Goal: Information Seeking & Learning: Check status

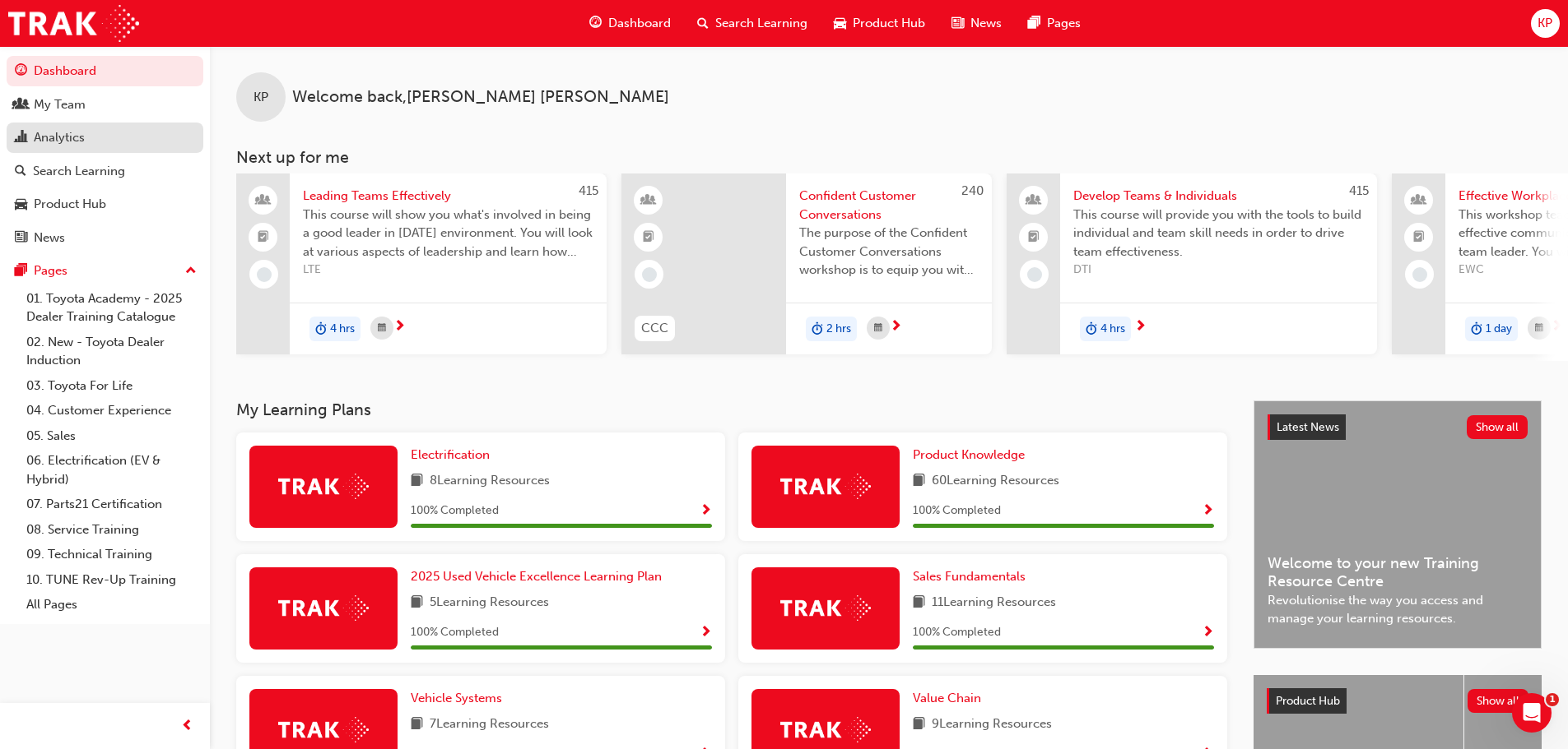
click at [57, 142] on div "Analytics" at bounding box center [60, 137] width 51 height 19
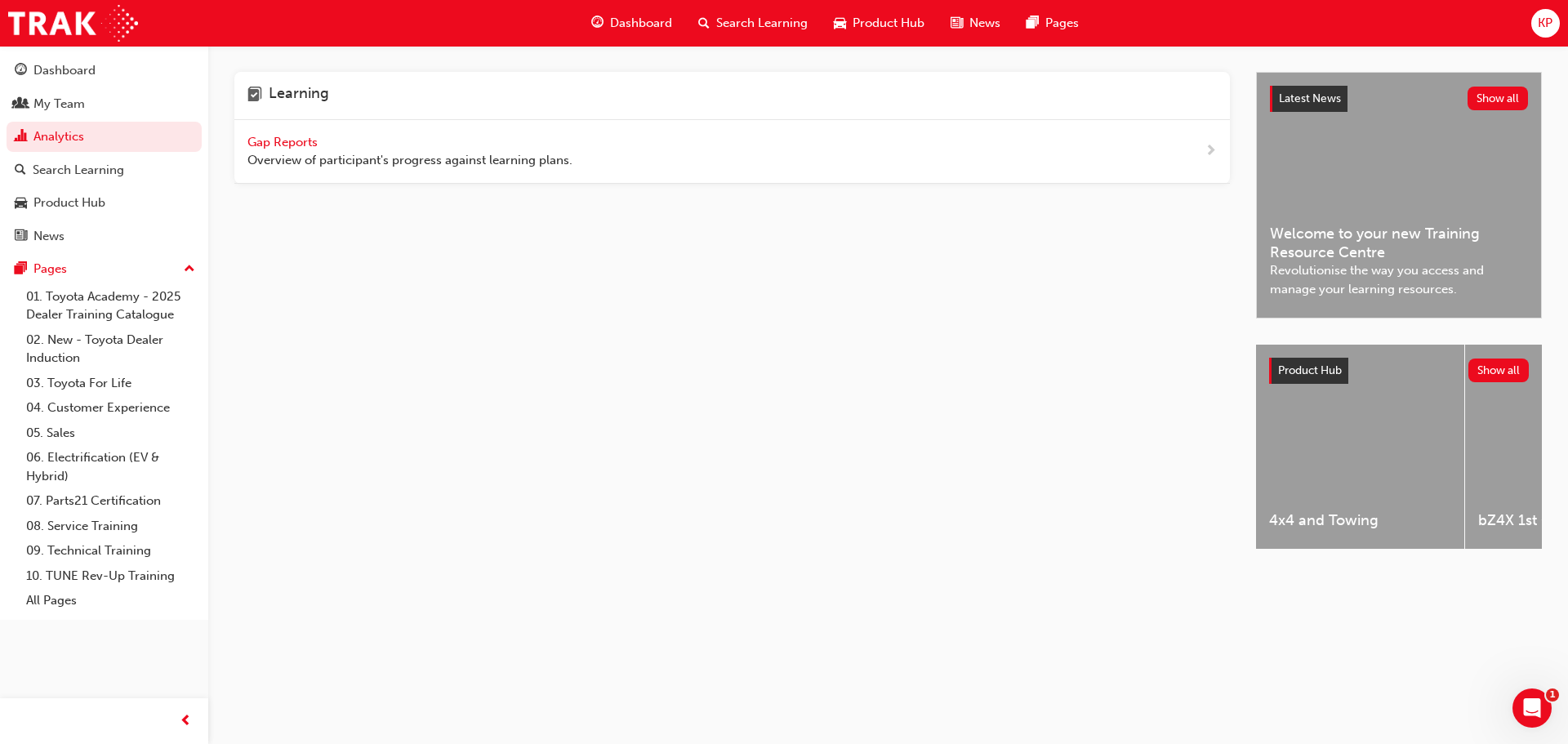
click at [270, 145] on span "Gap Reports" at bounding box center [284, 142] width 74 height 14
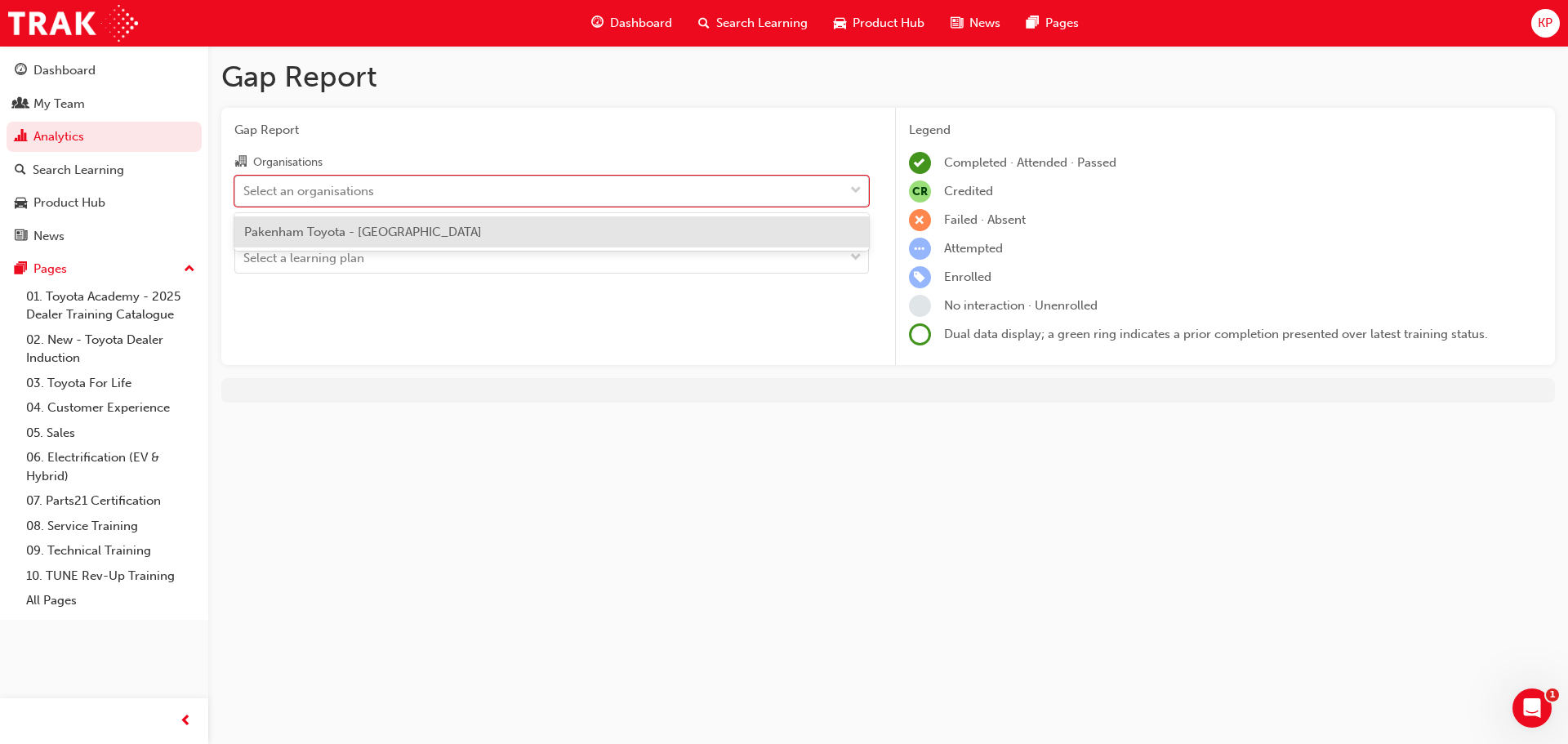
click at [270, 186] on div "Select an organisations" at bounding box center [308, 191] width 130 height 19
click at [245, 186] on input "Organisations option Pakenham Toyota - PAKENHAM focused, 1 of 1. 1 result avail…" at bounding box center [244, 190] width 2 height 14
click at [274, 236] on span "Pakenham Toyota - [GEOGRAPHIC_DATA]" at bounding box center [363, 231] width 238 height 14
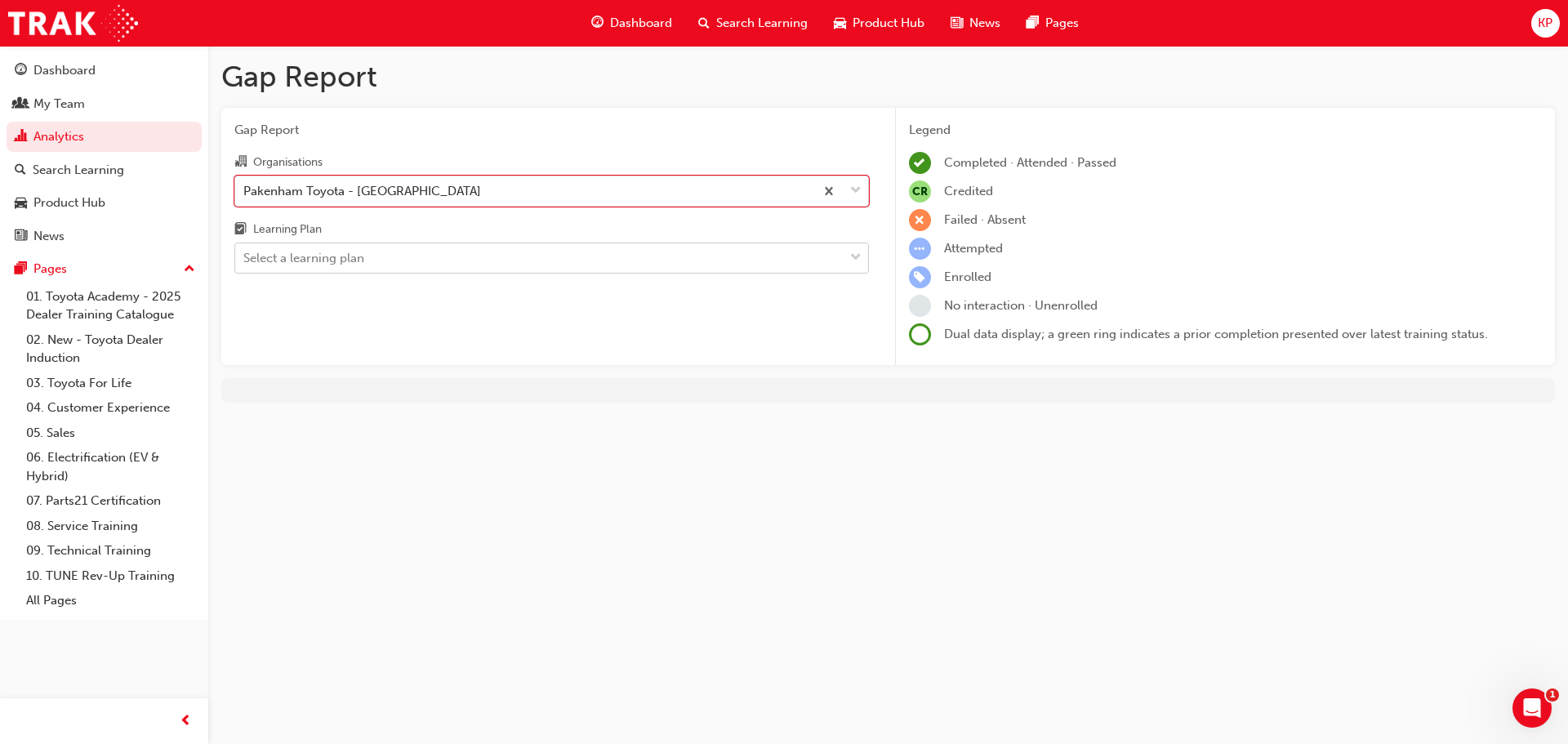
click at [280, 255] on div "Select a learning plan" at bounding box center [303, 258] width 121 height 19
click at [245, 255] on input "Learning Plan Select a learning plan" at bounding box center [244, 258] width 2 height 14
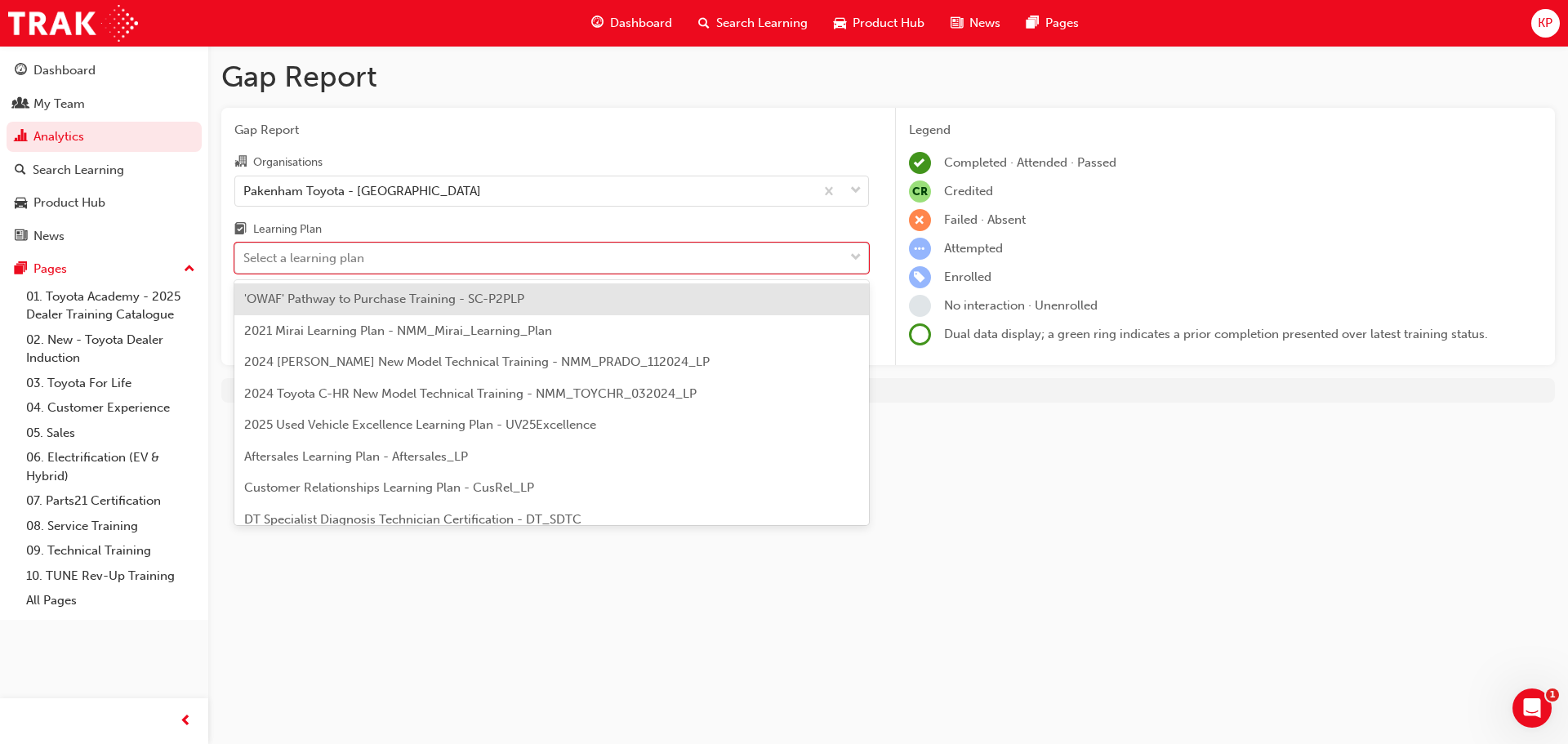
click at [282, 304] on span "'OWAF' Pathway to Purchase Training - SC-P2PLP" at bounding box center [384, 298] width 280 height 14
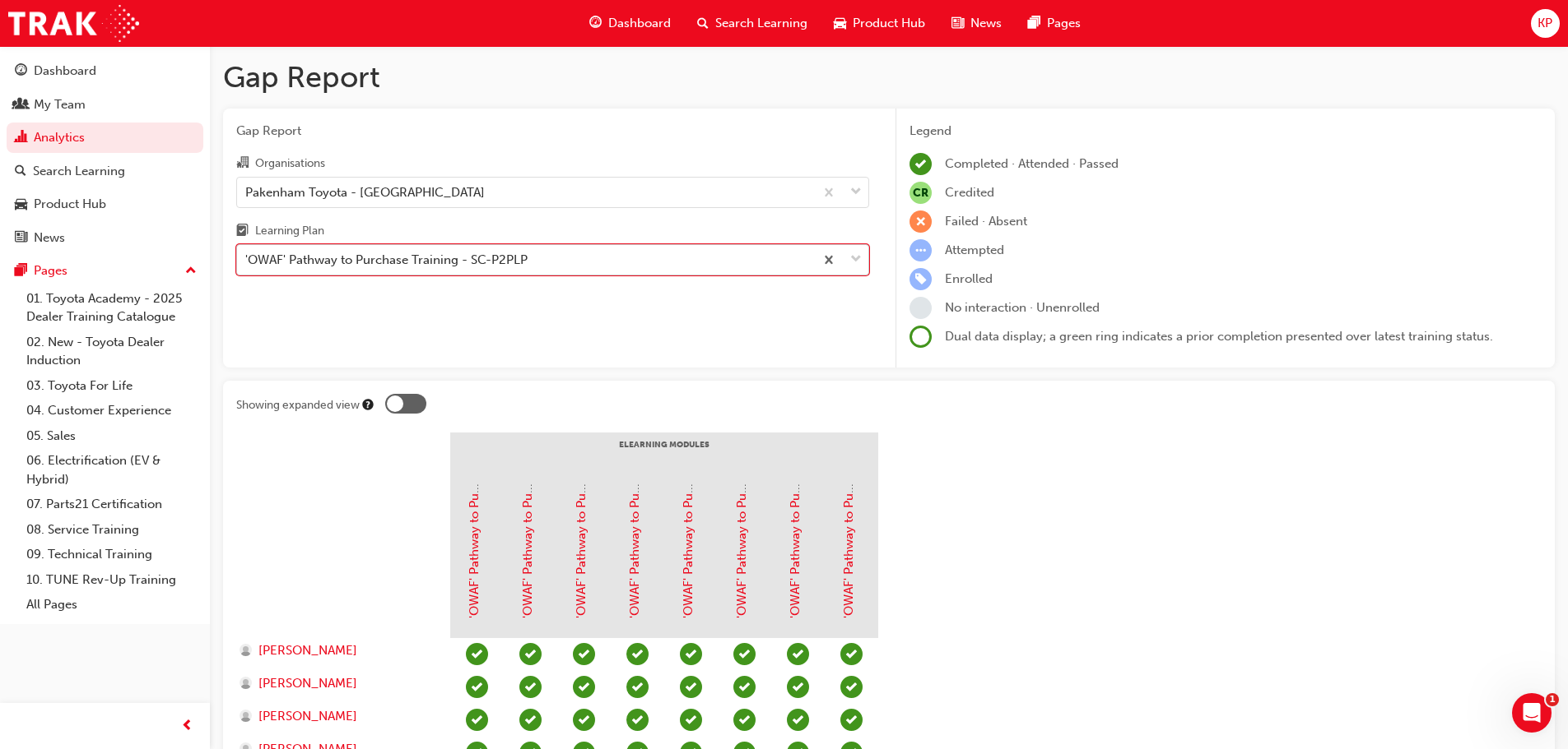
click at [856, 263] on span "down-icon" at bounding box center [855, 259] width 11 height 21
click at [247, 263] on input "Learning Plan option 'OWAF' Pathway to Purchase Training - SC-P2PLP, selected. …" at bounding box center [246, 259] width 2 height 14
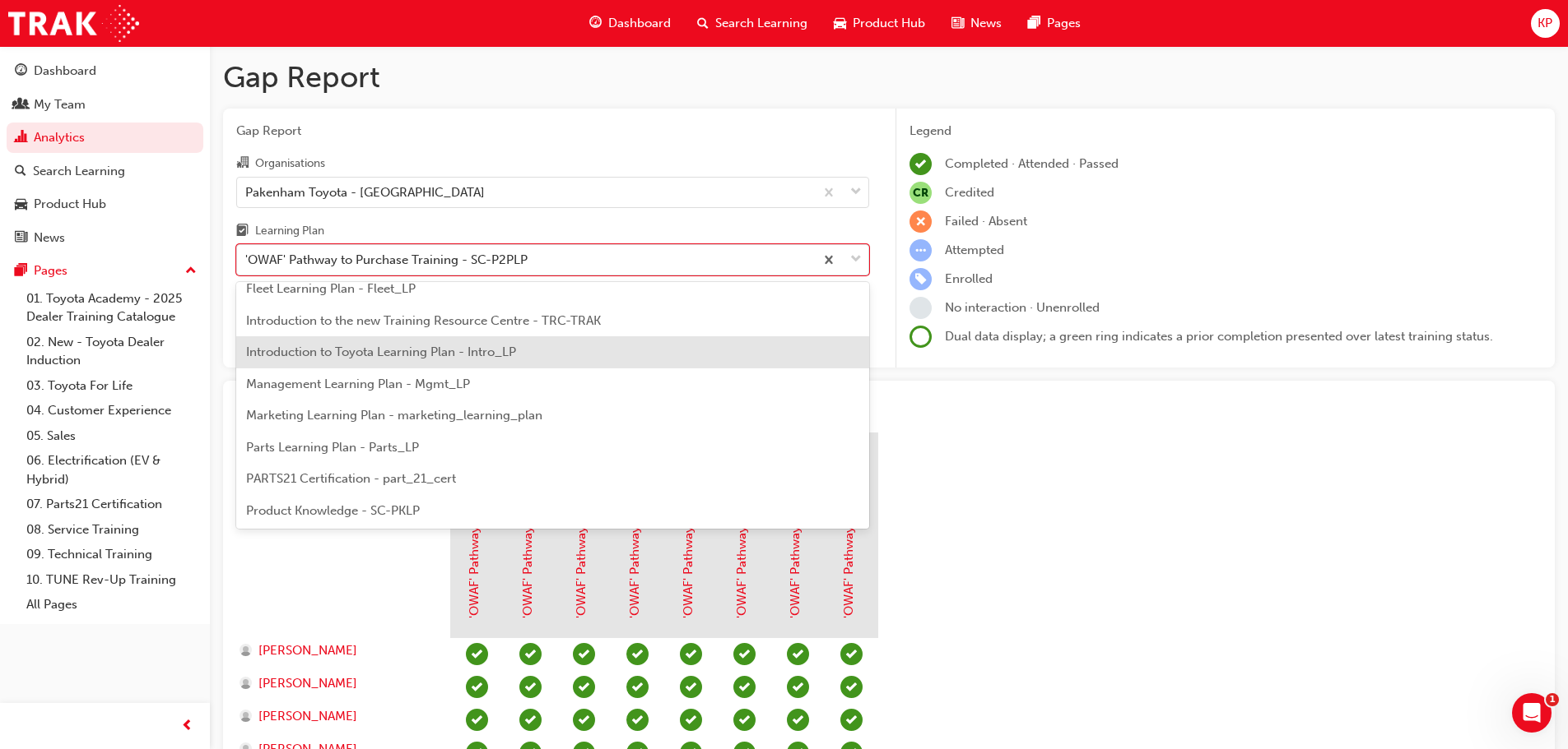
scroll to position [411, 0]
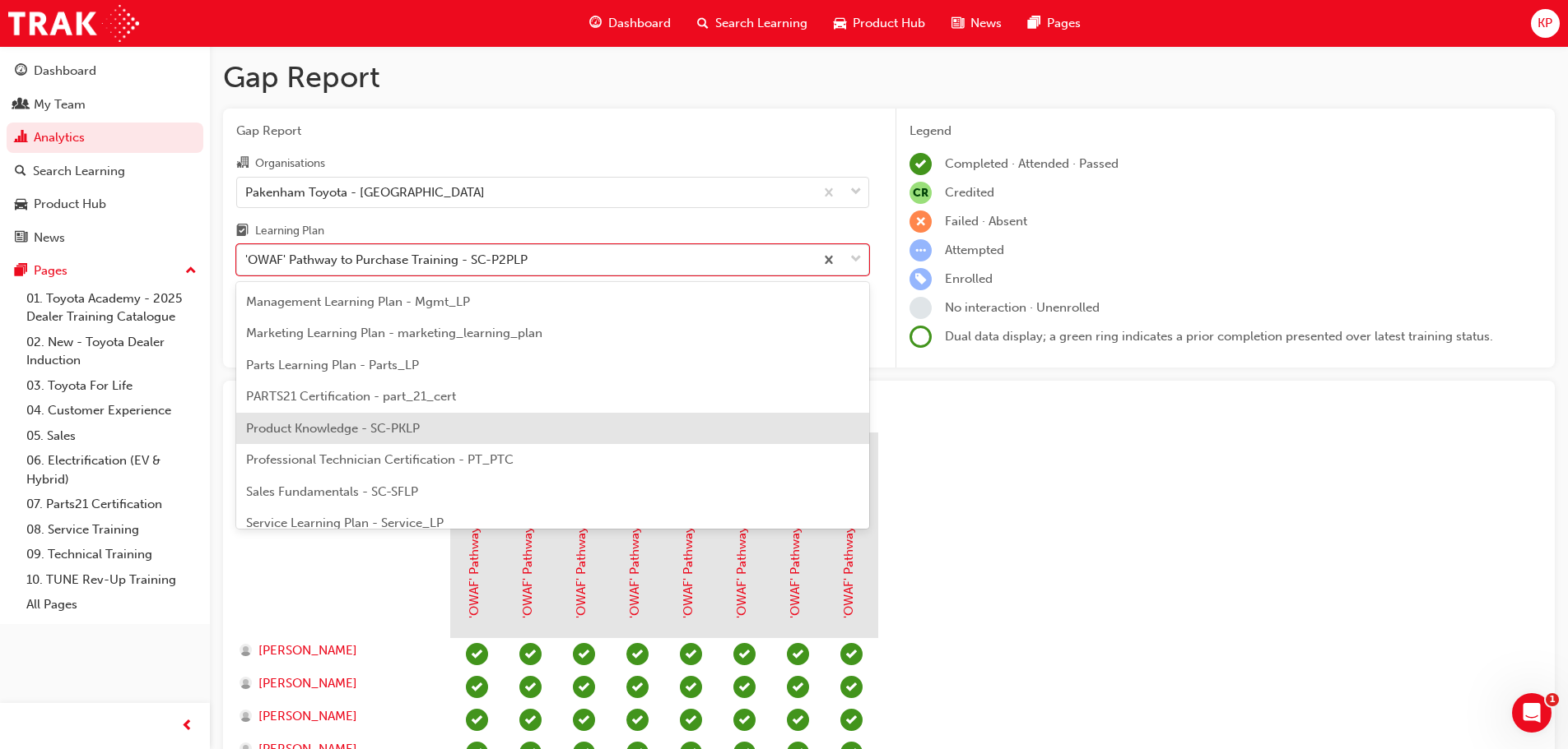
click at [429, 432] on div "Product Knowledge - SC-PKLP" at bounding box center [552, 429] width 632 height 32
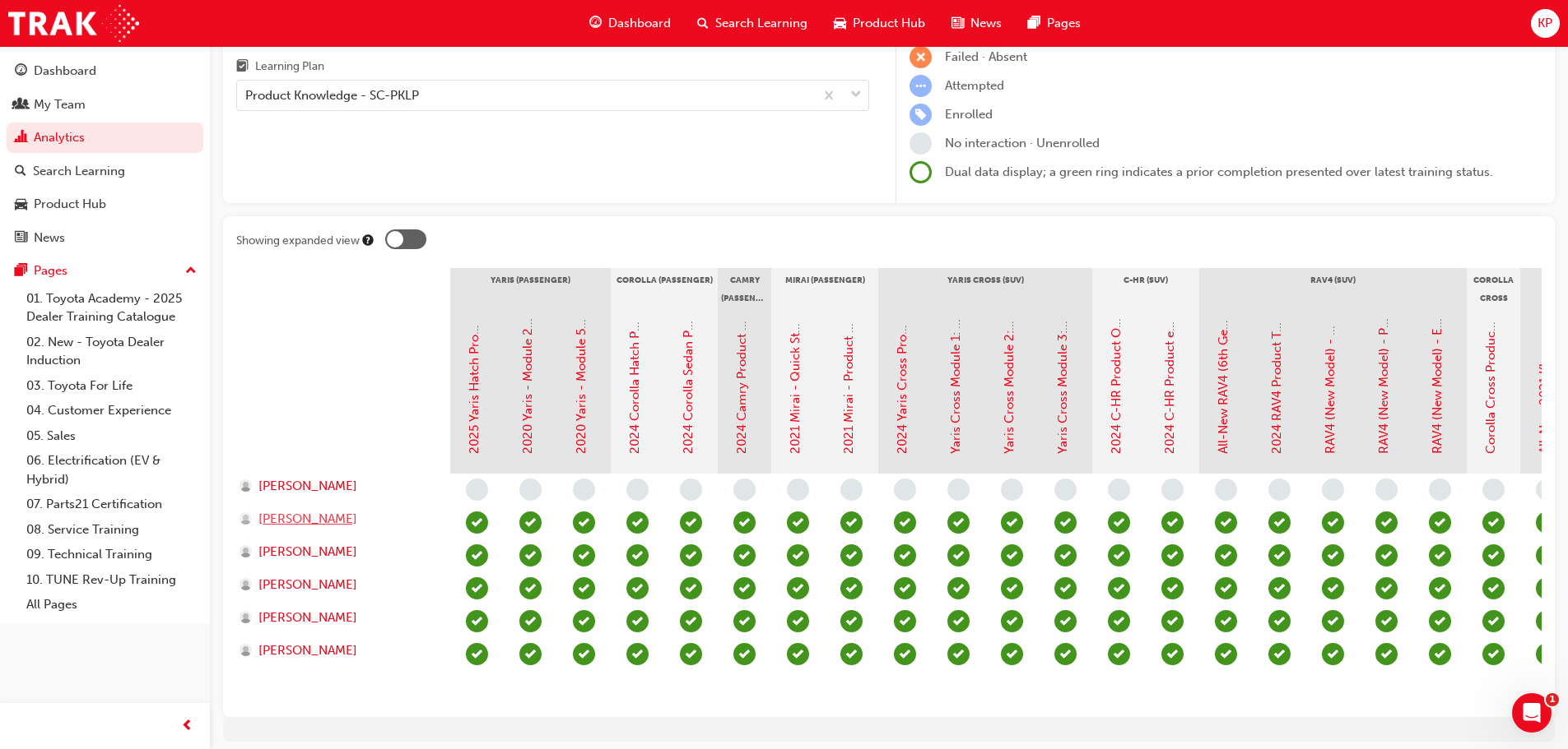
click at [295, 523] on span "[PERSON_NAME]" at bounding box center [308, 520] width 99 height 19
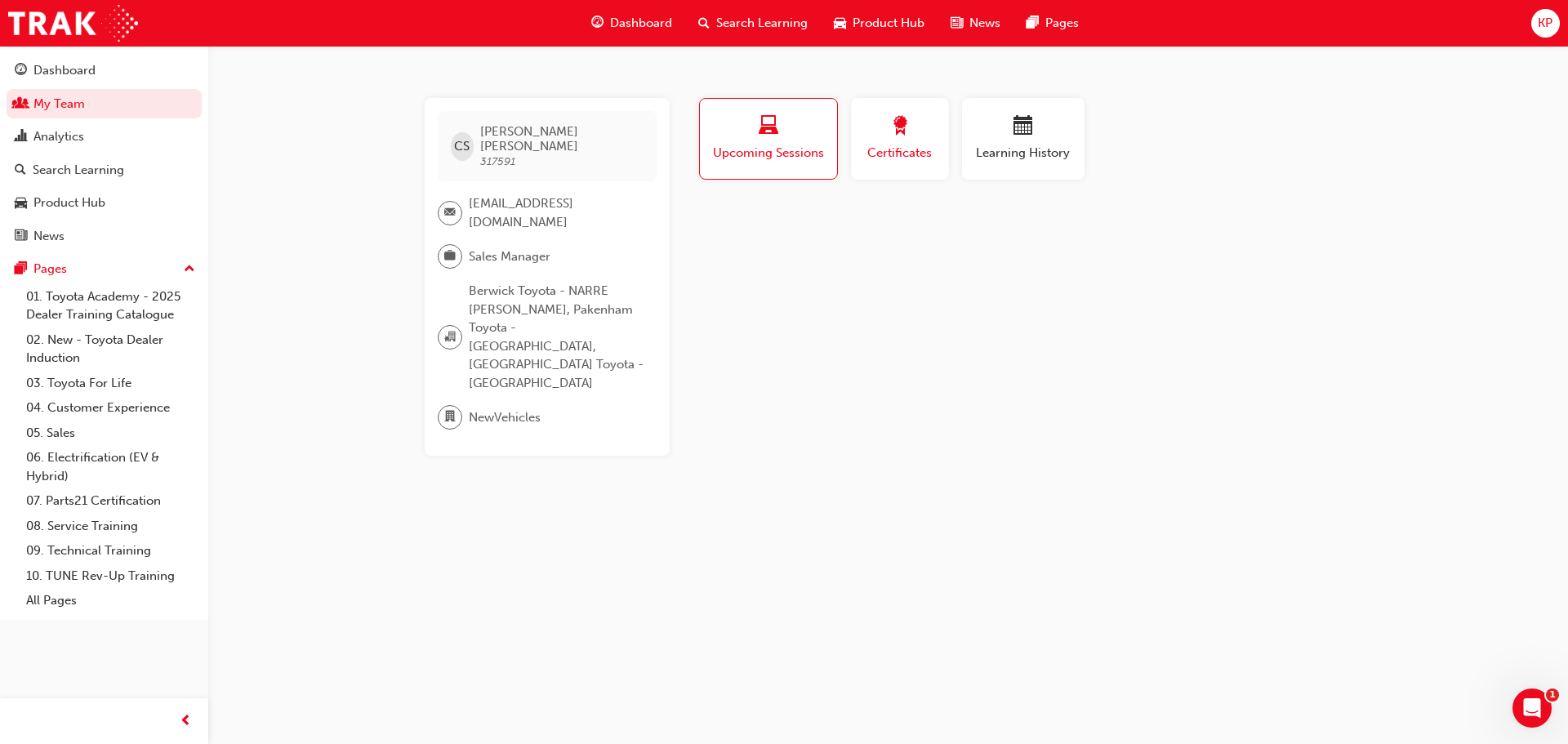
click at [889, 147] on span "Certificates" at bounding box center [900, 153] width 74 height 19
click at [784, 147] on span "Upcoming Sessions" at bounding box center [768, 153] width 114 height 19
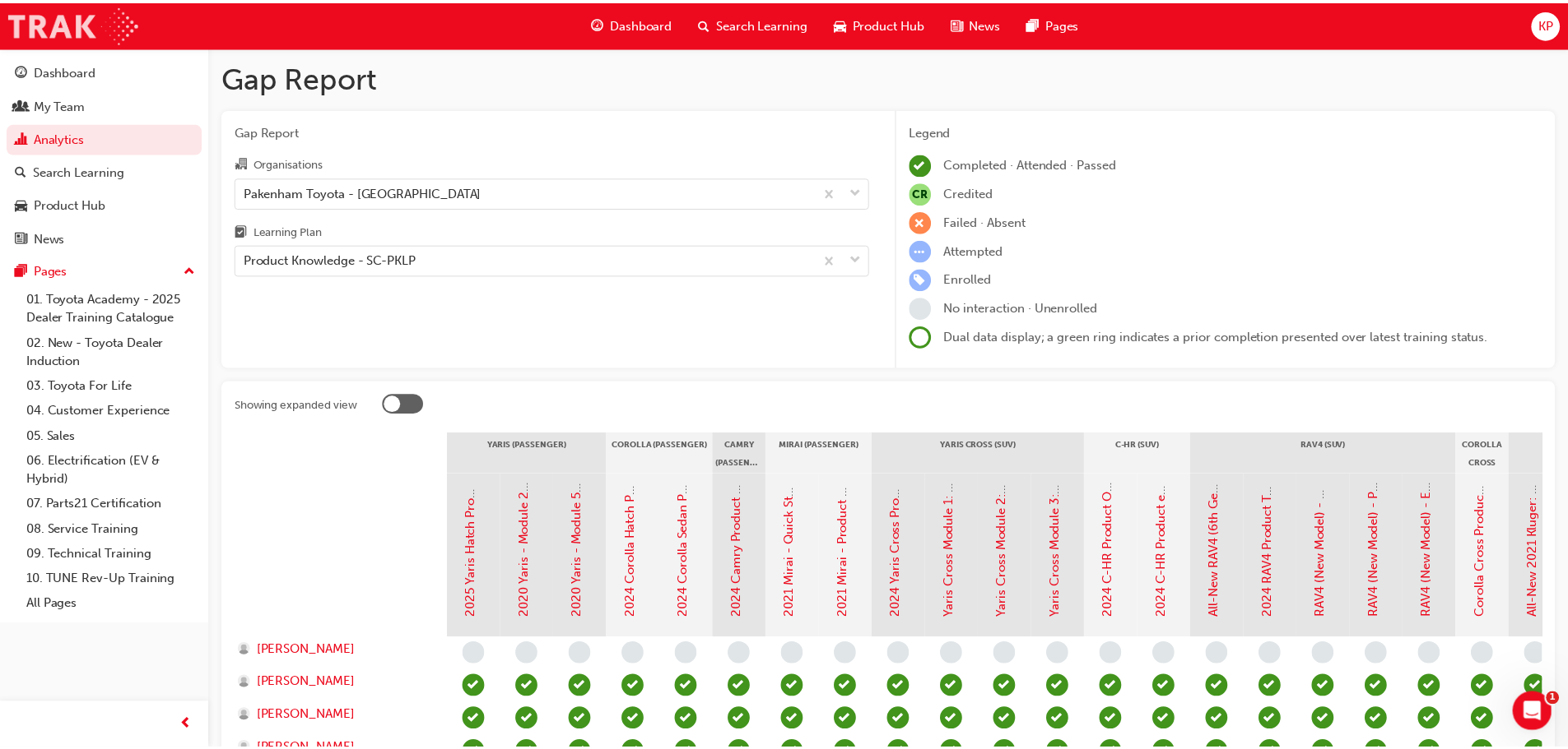
scroll to position [165, 0]
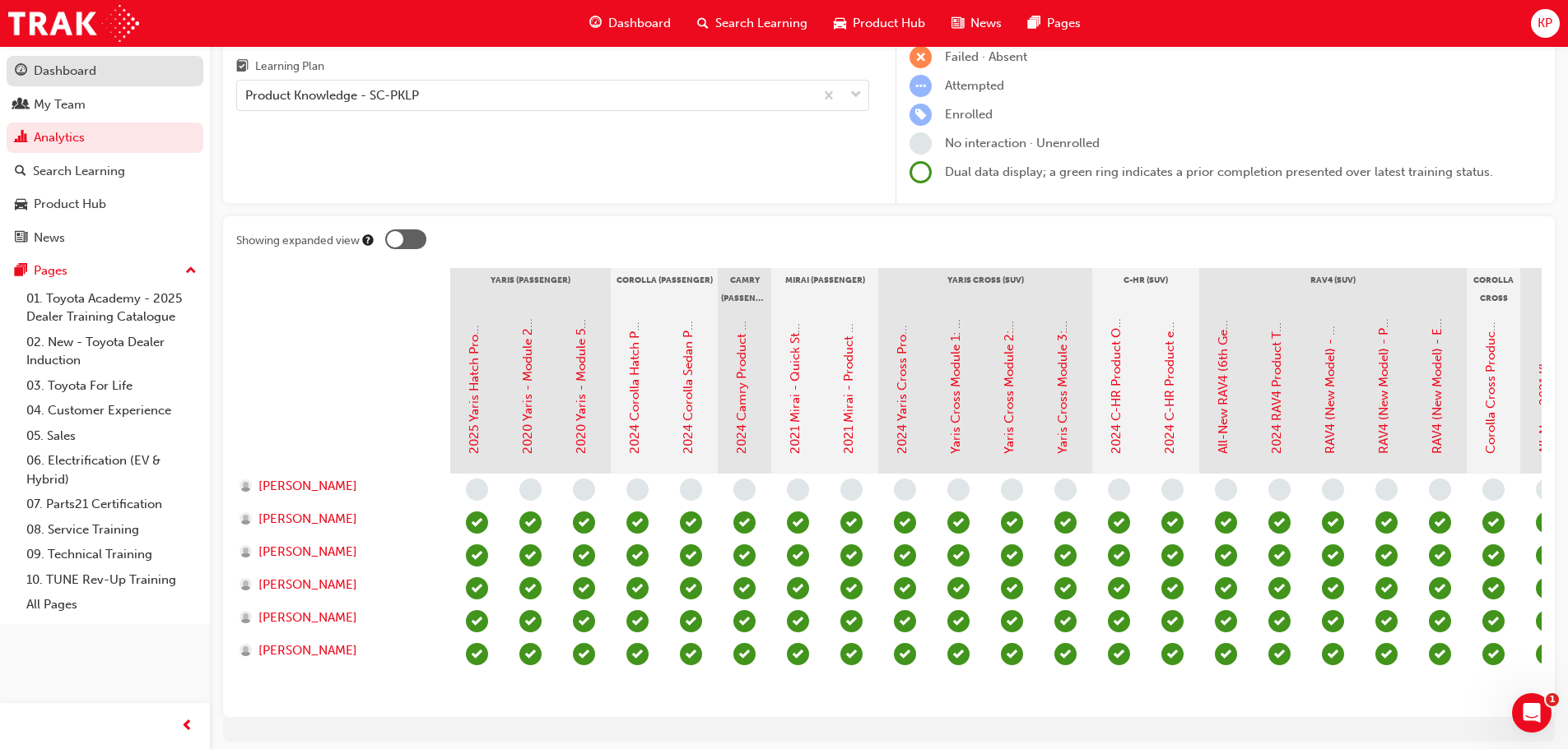
click at [73, 71] on div "Dashboard" at bounding box center [65, 71] width 62 height 19
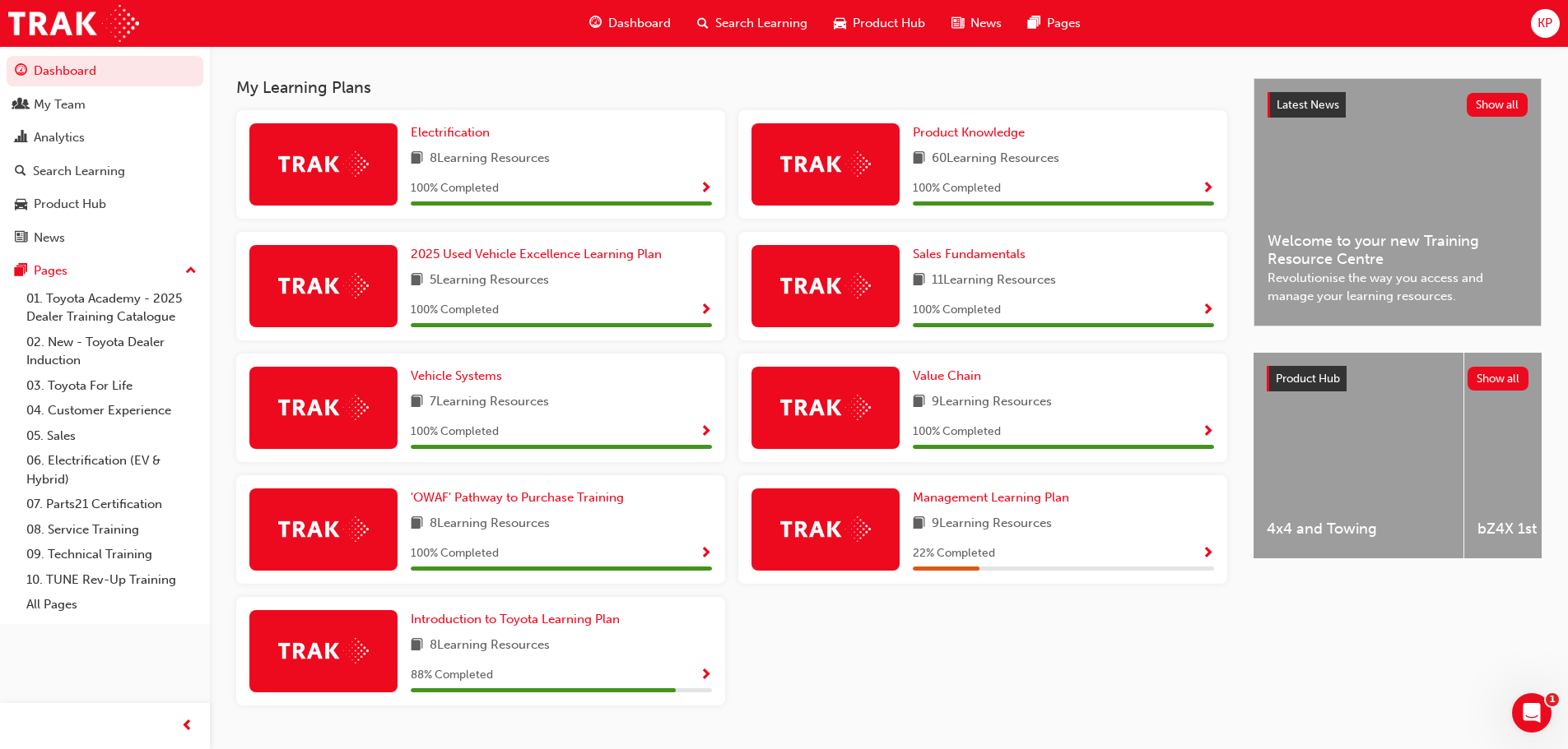
scroll to position [284, 0]
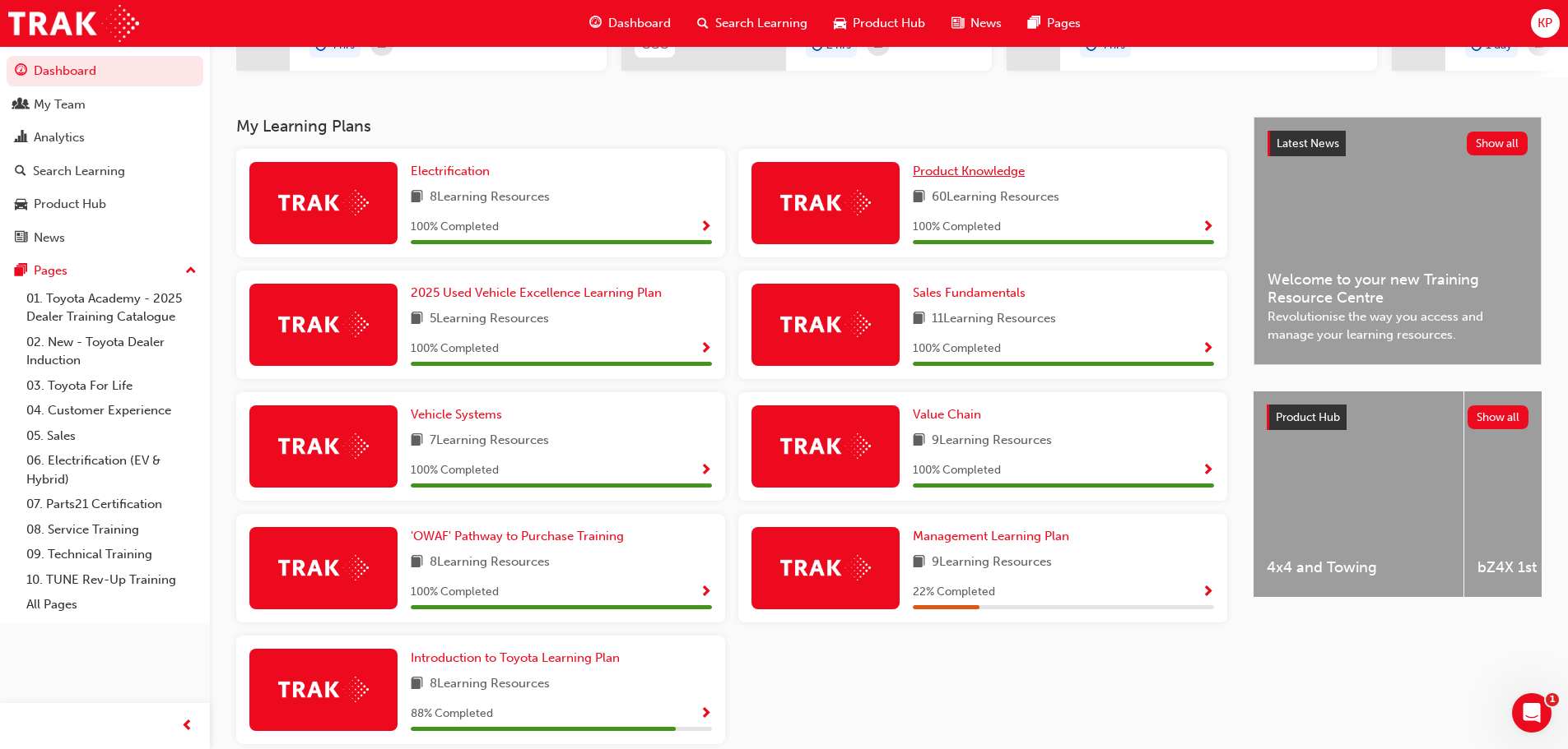
click at [973, 177] on span "Product Knowledge" at bounding box center [968, 171] width 112 height 15
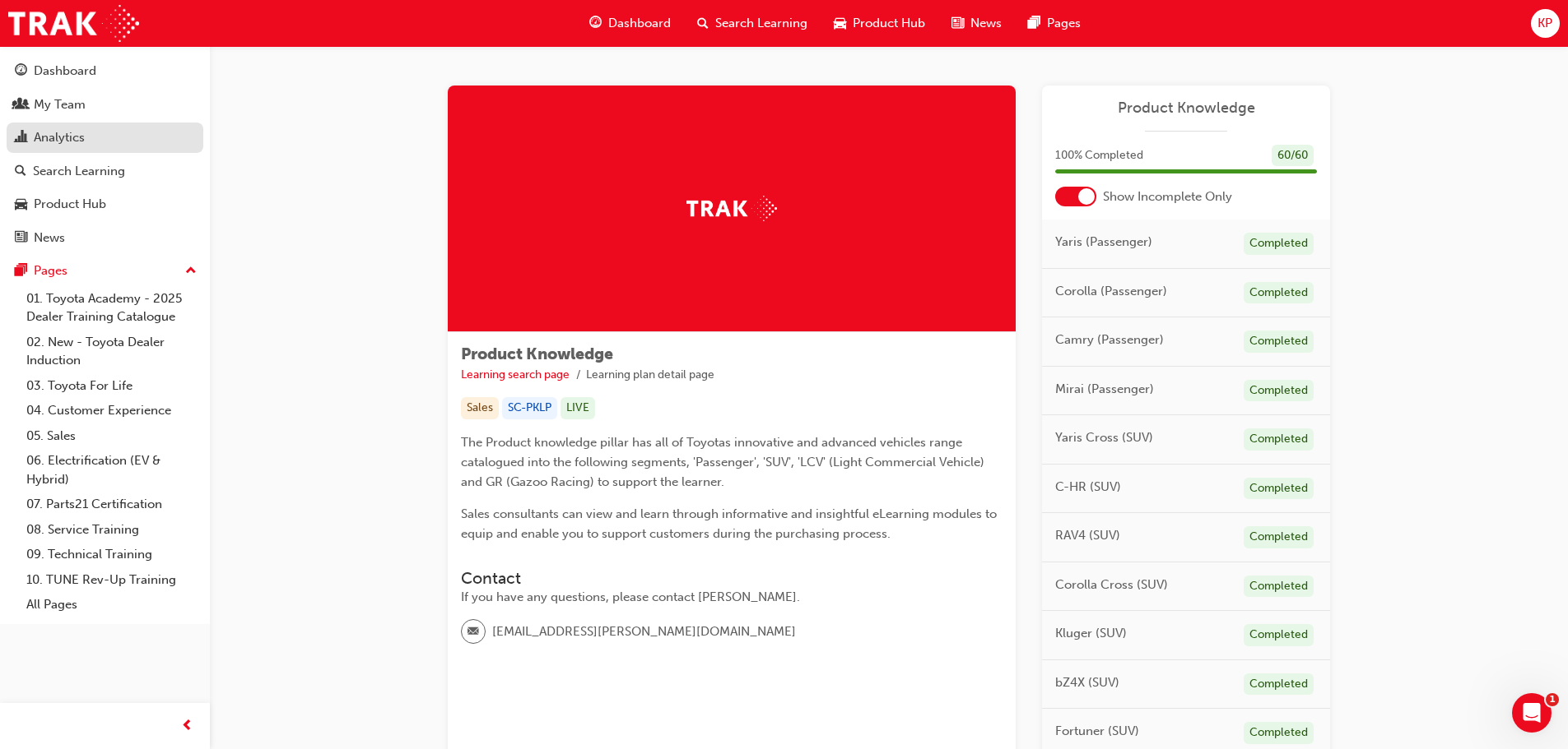
click at [62, 142] on div "Analytics" at bounding box center [60, 137] width 51 height 19
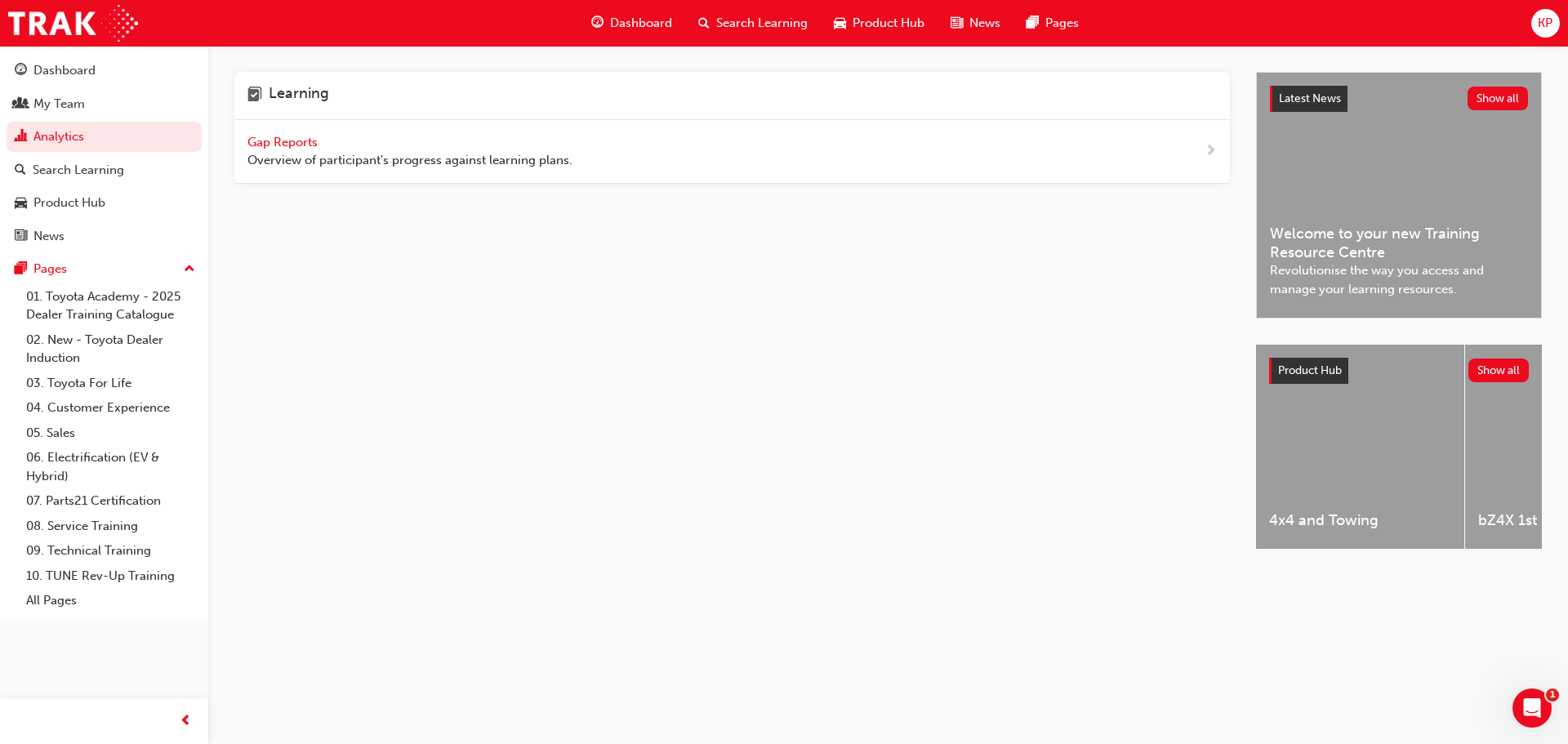
click at [283, 144] on span "Gap Reports" at bounding box center [284, 142] width 74 height 14
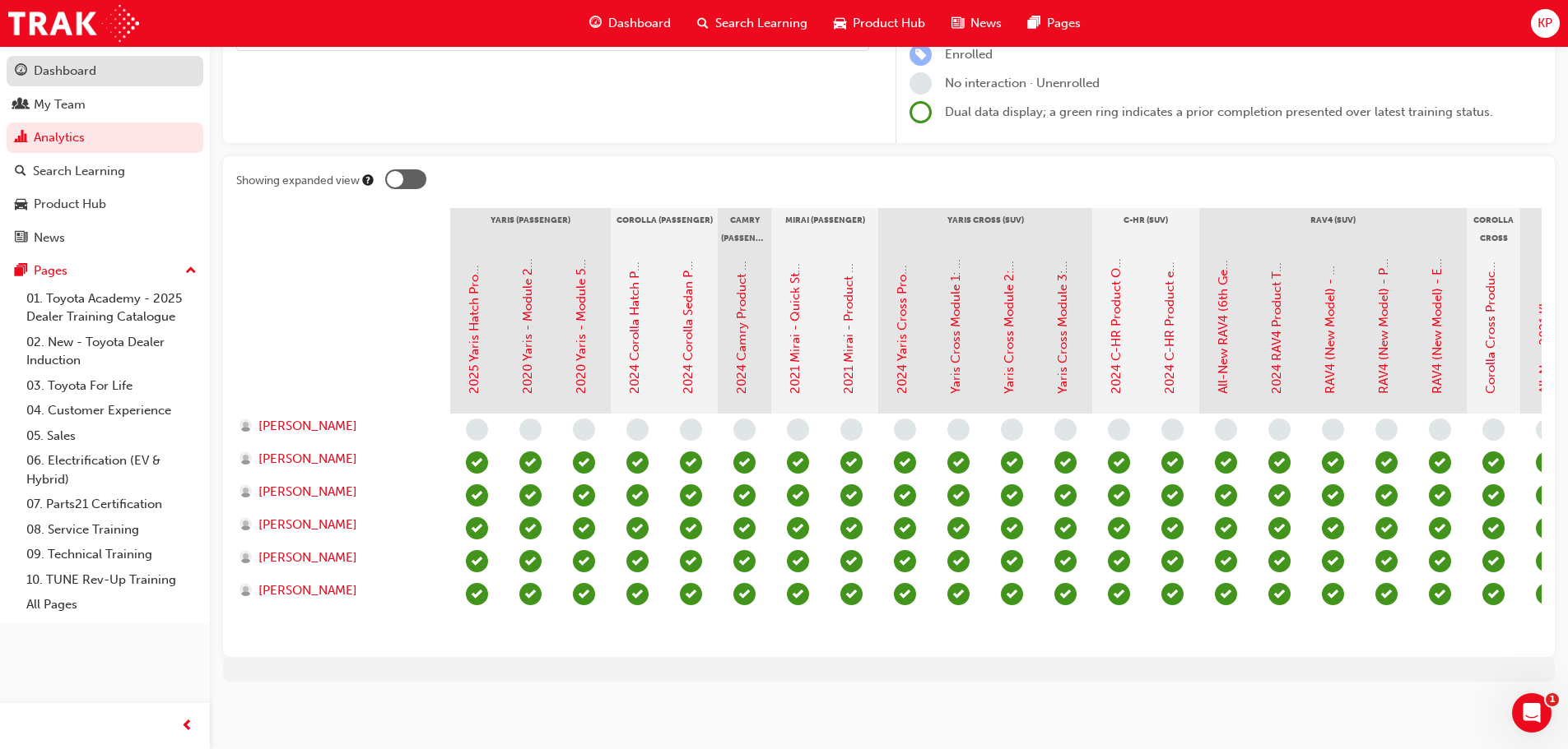
click at [87, 71] on div "Dashboard" at bounding box center [65, 71] width 62 height 19
